Goal: Transaction & Acquisition: Purchase product/service

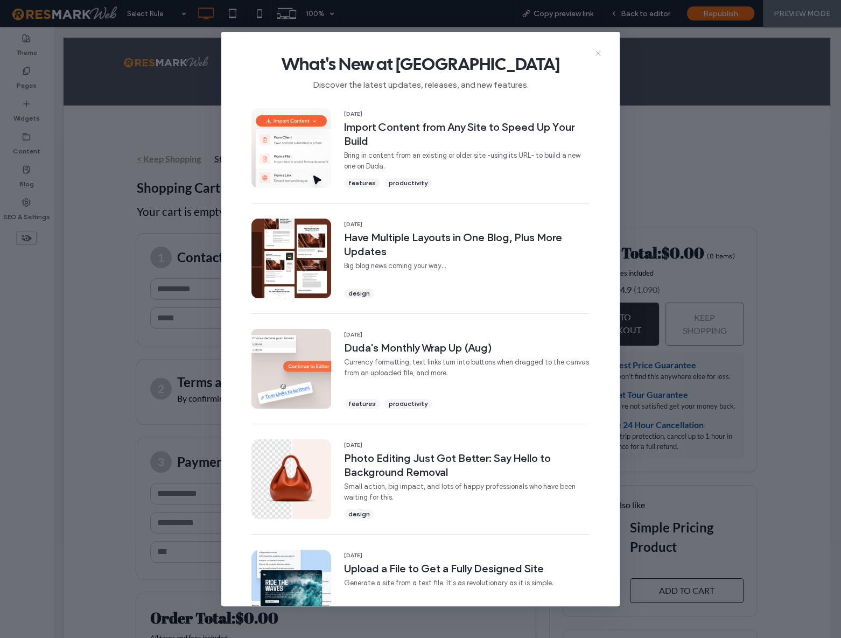
drag, startPoint x: 598, startPoint y: 54, endPoint x: 417, endPoint y: 56, distance: 180.8
click at [598, 54] on icon at bounding box center [598, 53] width 9 height 9
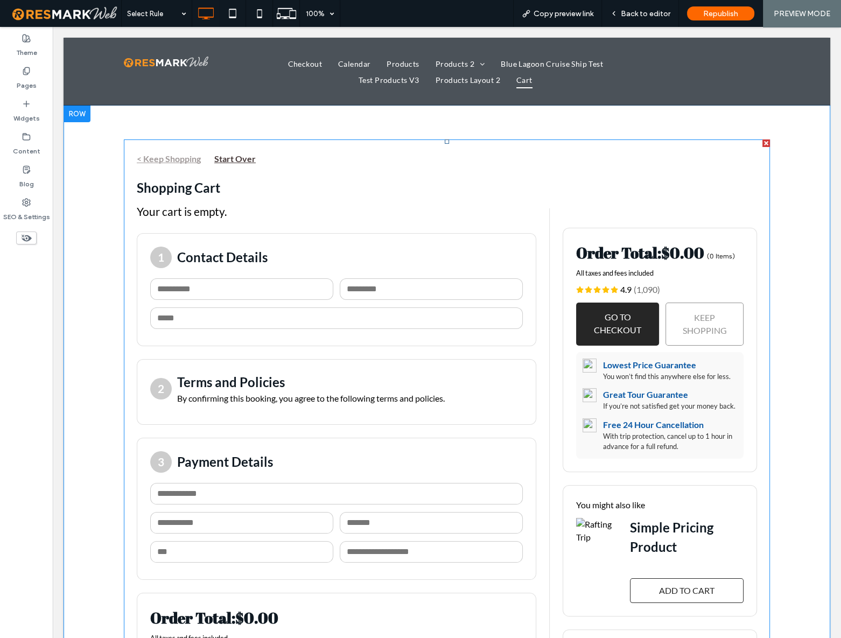
click at [226, 266] on span at bounding box center [447, 451] width 646 height 625
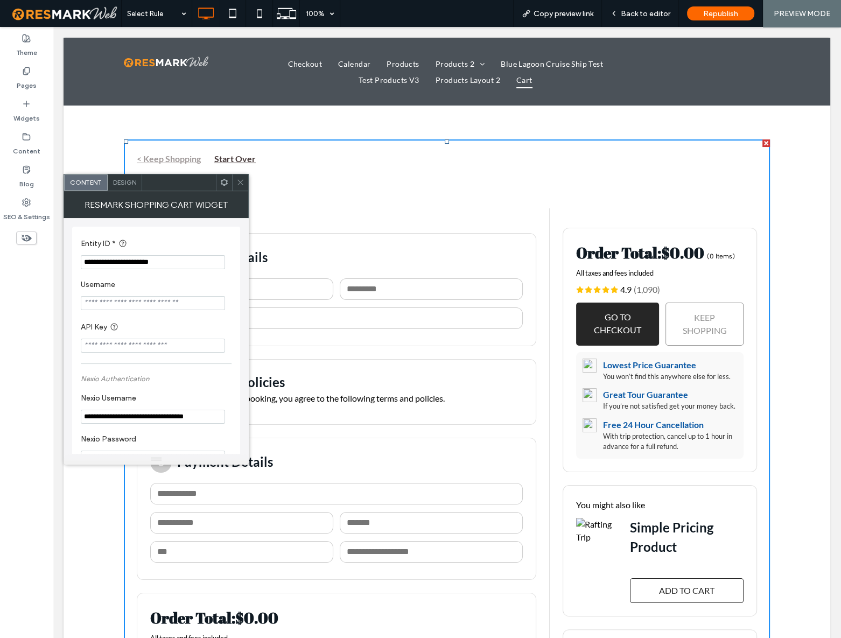
click at [238, 181] on icon at bounding box center [240, 182] width 8 height 8
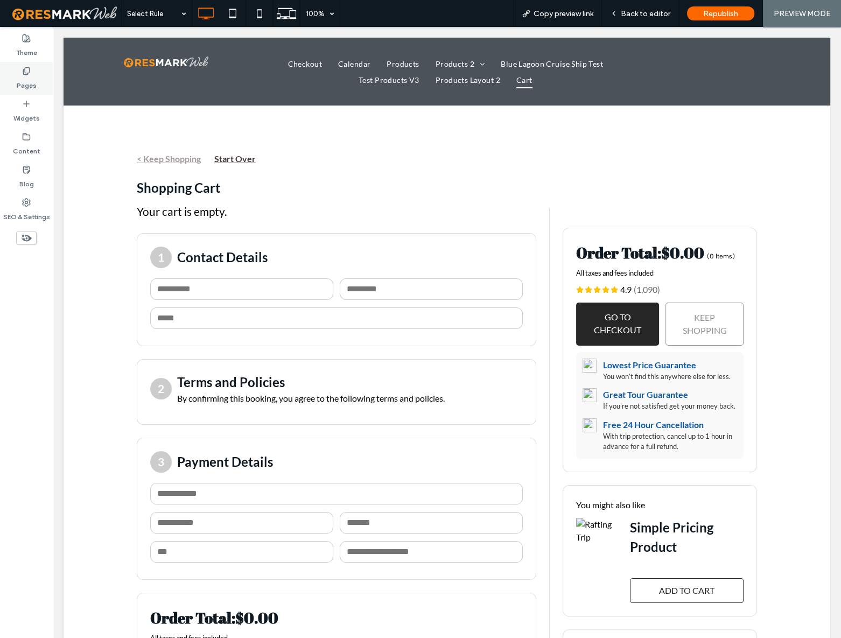
click at [25, 72] on use at bounding box center [26, 70] width 6 height 7
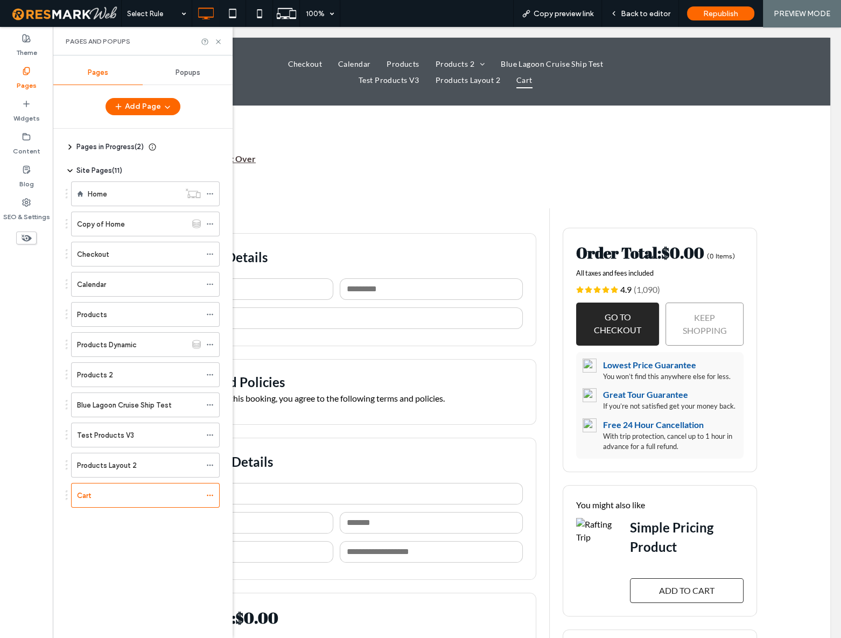
click at [464, 32] on body "Click To Paste Checkout Calendar Products Products 2 Simple Pricing Product Tie…" at bounding box center [447, 492] width 788 height 931
click at [498, 33] on body "Click To Paste Checkout Calendar Products Products 2 Simple Pricing Product Tie…" at bounding box center [447, 492] width 788 height 931
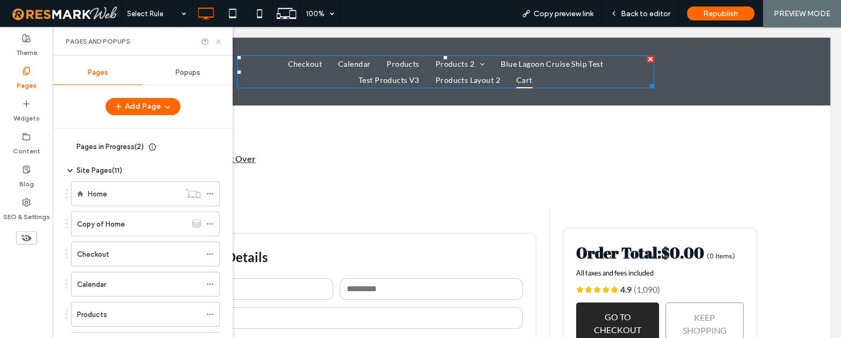
click at [221, 48] on div "Pages and Popups" at bounding box center [143, 41] width 180 height 29
click at [218, 38] on icon at bounding box center [218, 42] width 8 height 8
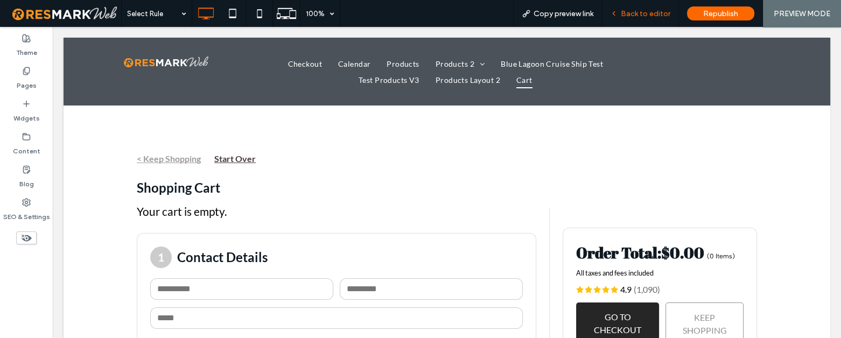
drag, startPoint x: 649, startPoint y: 18, endPoint x: 577, endPoint y: 28, distance: 72.3
click at [649, 18] on div "Back to editor" at bounding box center [640, 13] width 77 height 27
click at [635, 13] on span "Back to editor" at bounding box center [645, 13] width 50 height 9
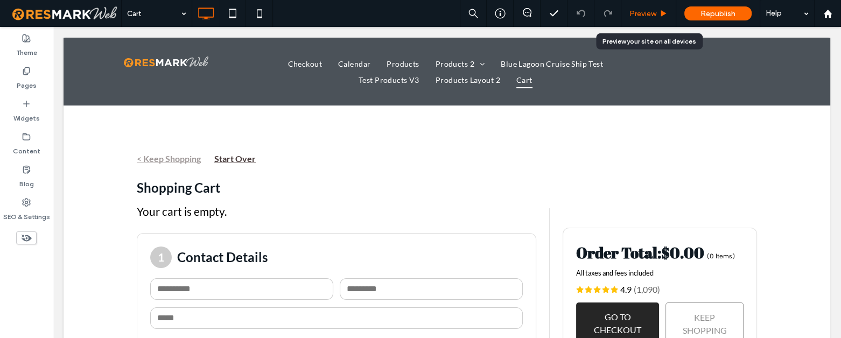
click at [649, 16] on span "Preview" at bounding box center [642, 13] width 27 height 9
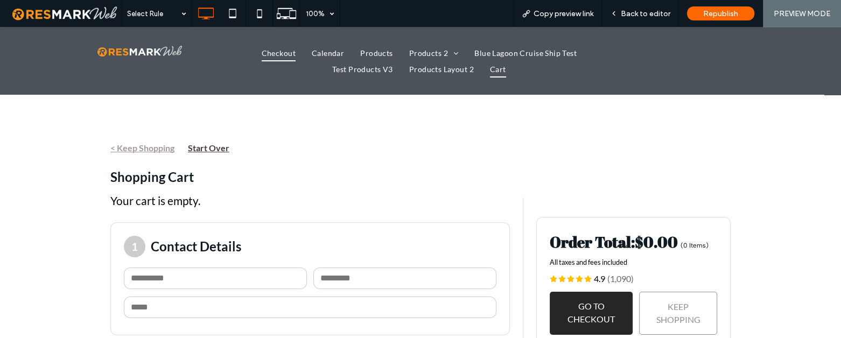
click at [278, 53] on span "Checkout" at bounding box center [279, 53] width 34 height 17
drag, startPoint x: 87, startPoint y: 126, endPoint x: 115, endPoint y: 107, distance: 34.0
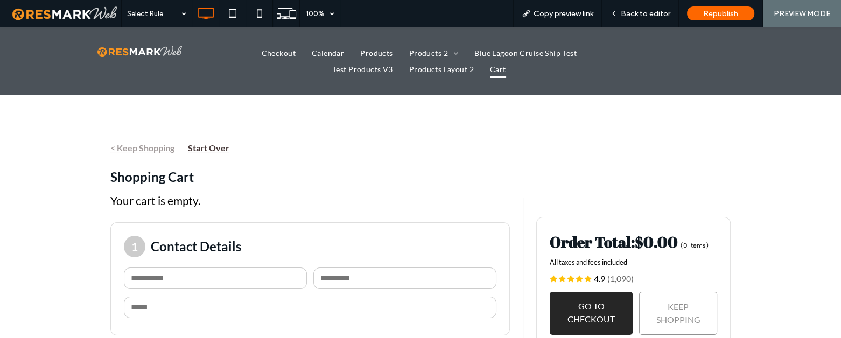
click at [131, 150] on link "< Keep Shopping" at bounding box center [142, 148] width 64 height 13
click at [270, 51] on span "Checkout" at bounding box center [279, 53] width 34 height 17
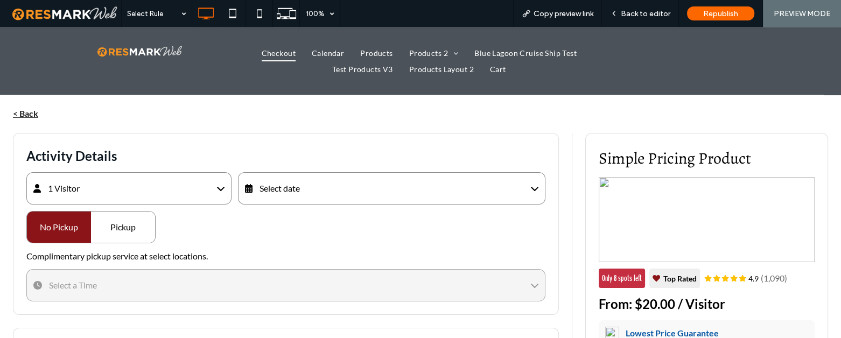
click at [342, 117] on div "< Back" at bounding box center [427, 113] width 828 height 13
click at [313, 188] on div "Select date" at bounding box center [391, 188] width 307 height 32
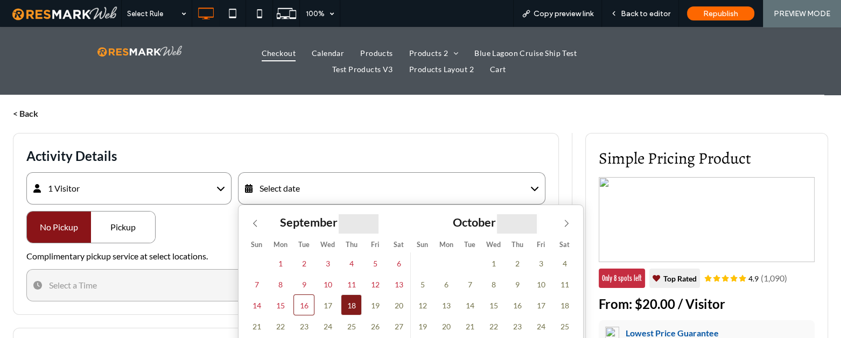
click at [357, 311] on span "18" at bounding box center [351, 304] width 21 height 21
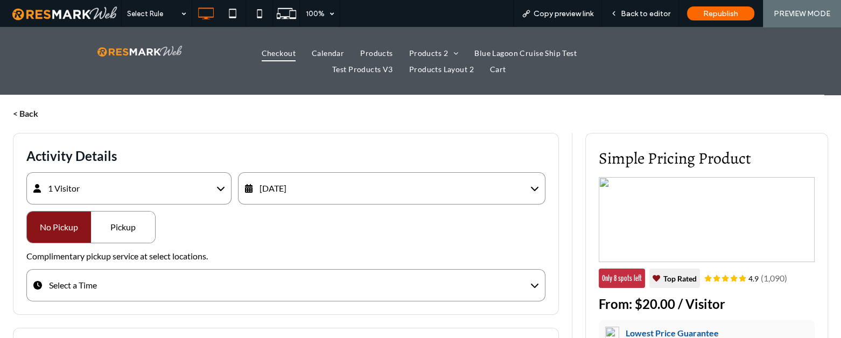
click at [112, 232] on div "Pickup" at bounding box center [123, 226] width 64 height 31
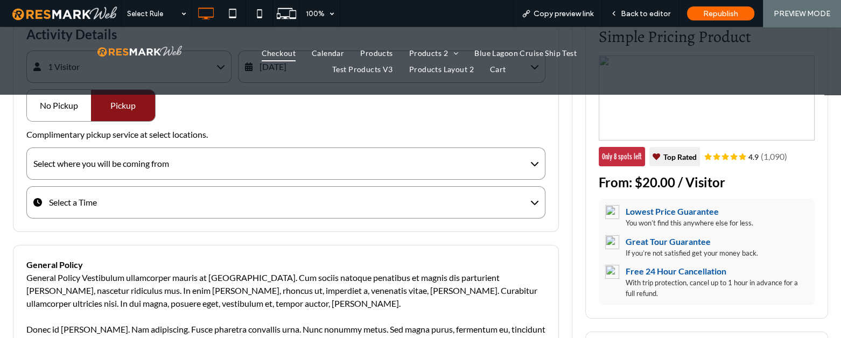
scroll to position [146, 0]
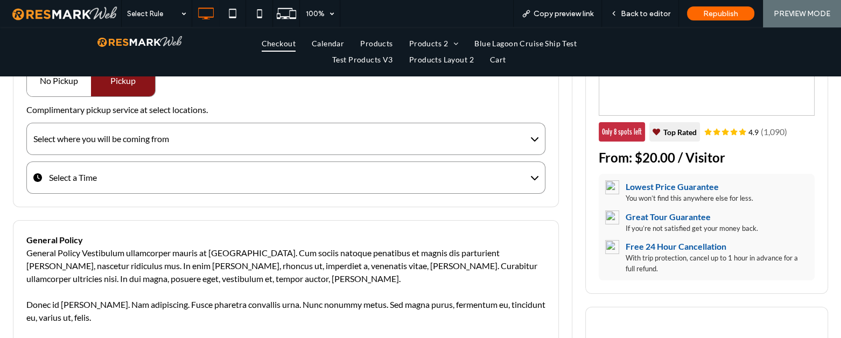
click at [117, 177] on div "Select a Time" at bounding box center [285, 177] width 519 height 32
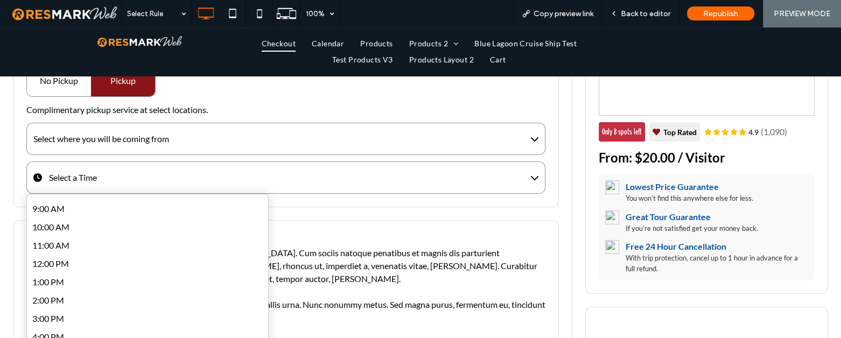
click at [139, 144] on div "Select where you will be coming from" at bounding box center [285, 139] width 519 height 32
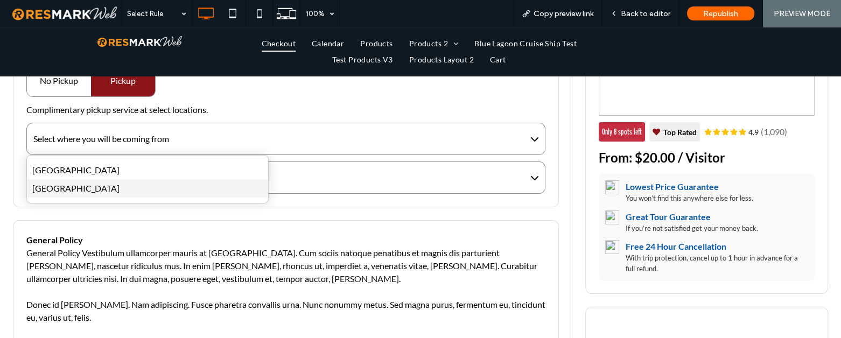
click at [119, 184] on div "[GEOGRAPHIC_DATA]" at bounding box center [147, 188] width 241 height 18
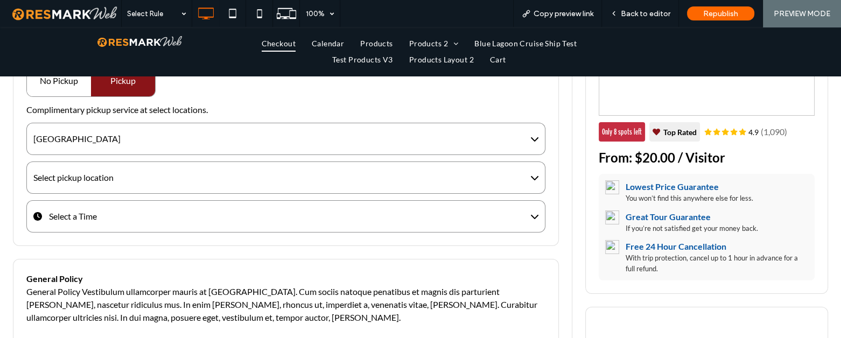
drag, startPoint x: 123, startPoint y: 176, endPoint x: 118, endPoint y: 208, distance: 32.0
click at [123, 178] on div "Select pickup location" at bounding box center [285, 177] width 519 height 32
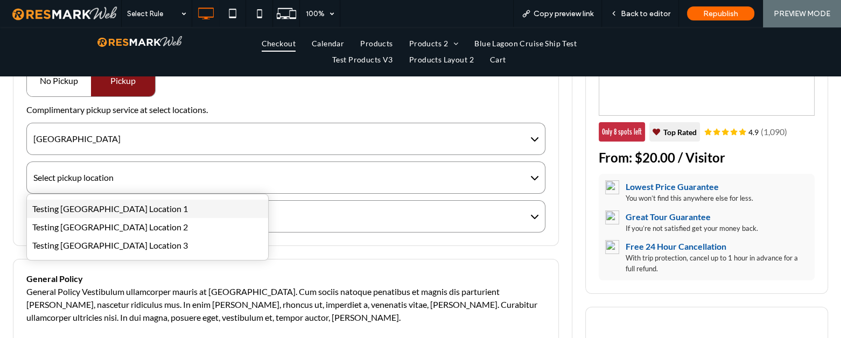
click at [118, 208] on div "Testing [GEOGRAPHIC_DATA] Location 1" at bounding box center [147, 209] width 241 height 18
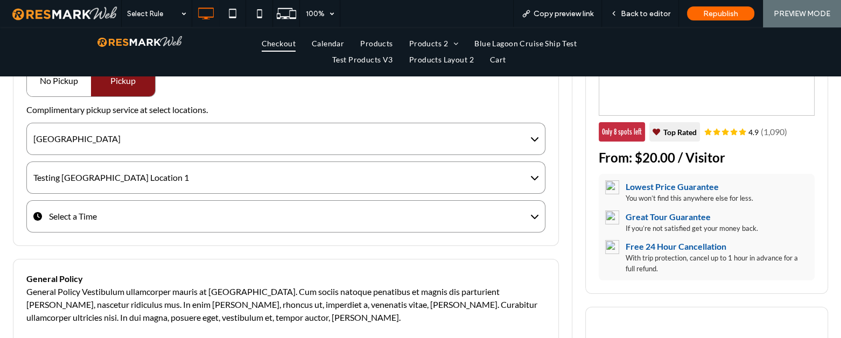
click at [120, 213] on div "Select a Time" at bounding box center [285, 216] width 519 height 32
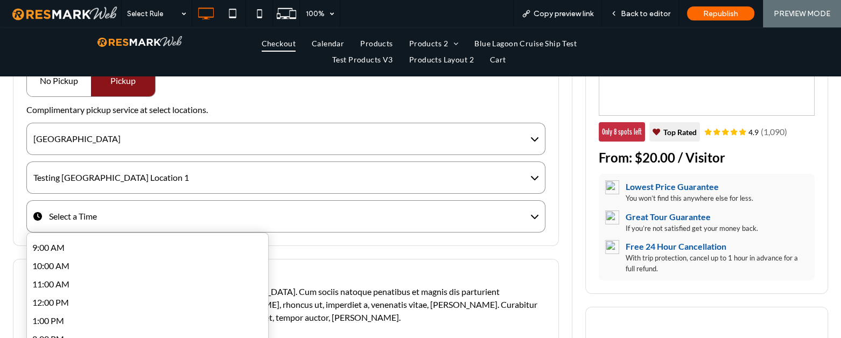
drag, startPoint x: 119, startPoint y: 251, endPoint x: 117, endPoint y: 269, distance: 17.4
click at [119, 253] on div "9:00 AM" at bounding box center [147, 247] width 241 height 18
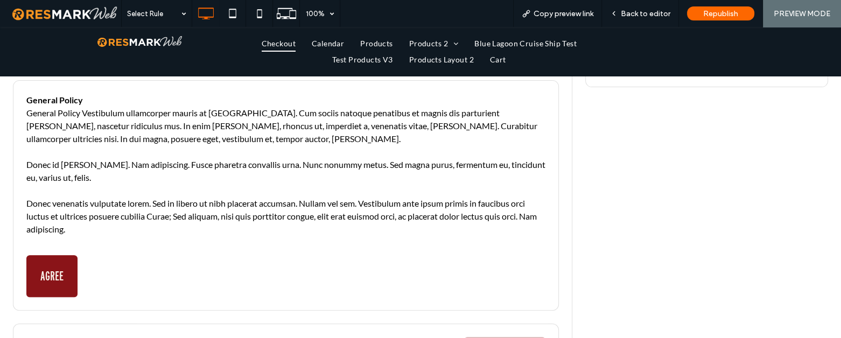
scroll to position [538, 0]
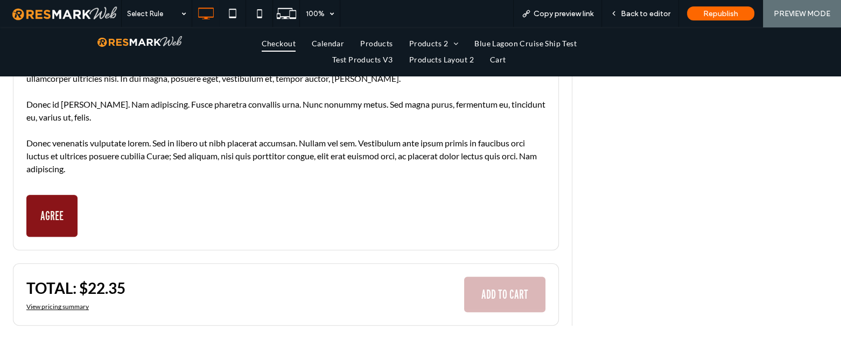
click at [54, 210] on button "AGREE" at bounding box center [51, 216] width 51 height 42
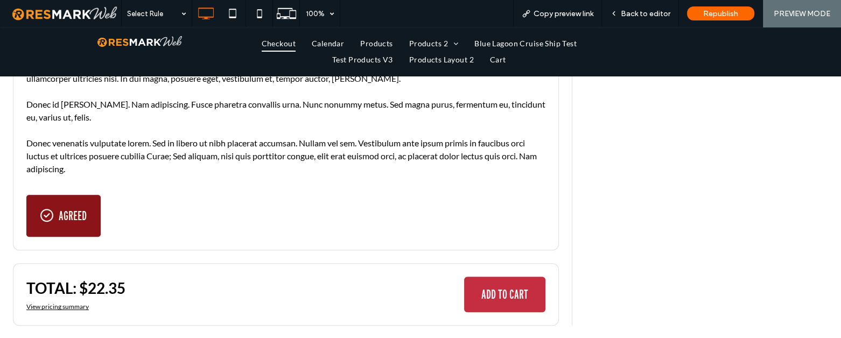
click at [468, 289] on button "ADD TO CART" at bounding box center [504, 295] width 81 height 36
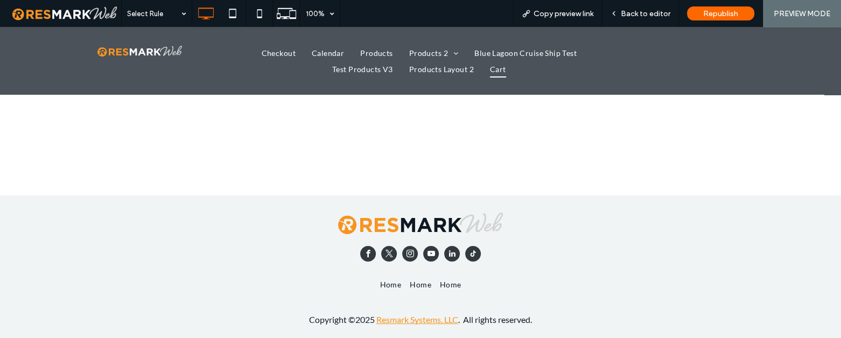
scroll to position [0, 0]
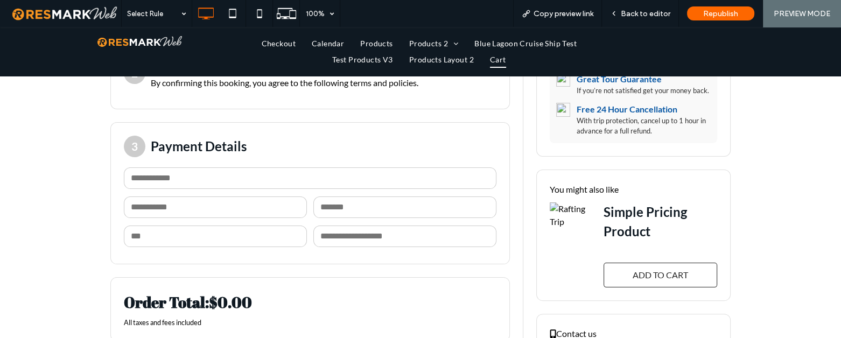
scroll to position [597, 0]
